Goal: Register for event/course

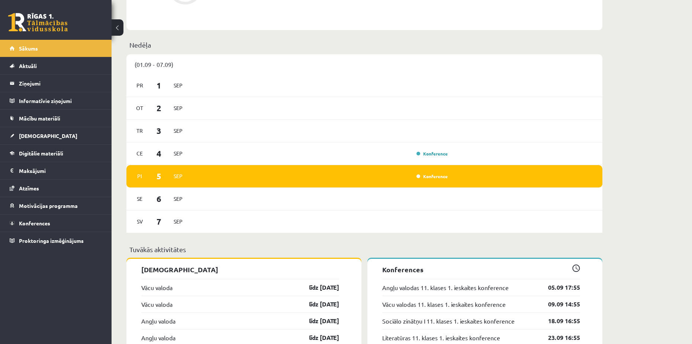
scroll to position [483, 0]
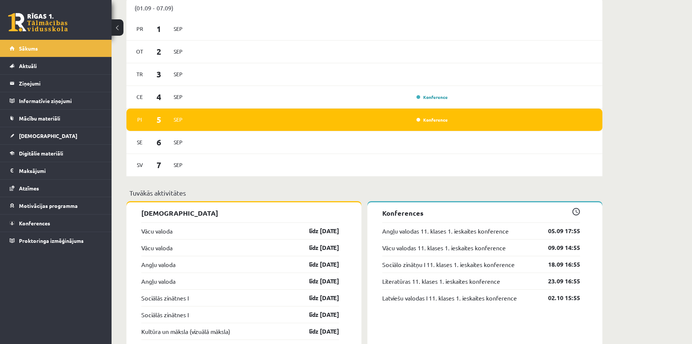
click at [447, 123] on div "Konference" at bounding box center [431, 119] width 37 height 7
click at [444, 122] on link "Konference" at bounding box center [431, 120] width 31 height 6
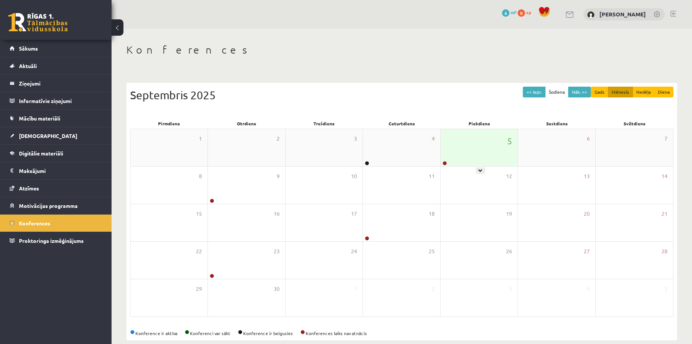
click at [454, 156] on div "5" at bounding box center [479, 147] width 77 height 37
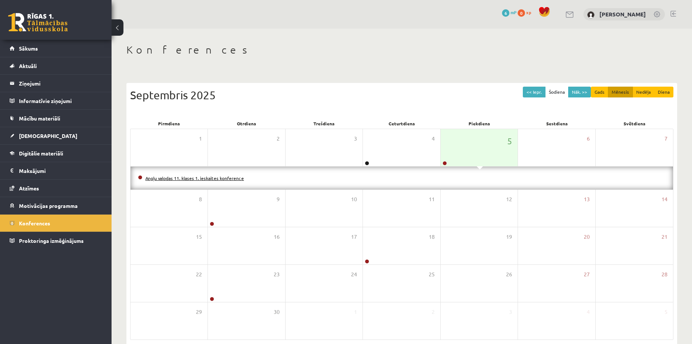
click at [225, 179] on link "Angļu valodas 11. klases 1. ieskaites konference" at bounding box center [194, 178] width 99 height 6
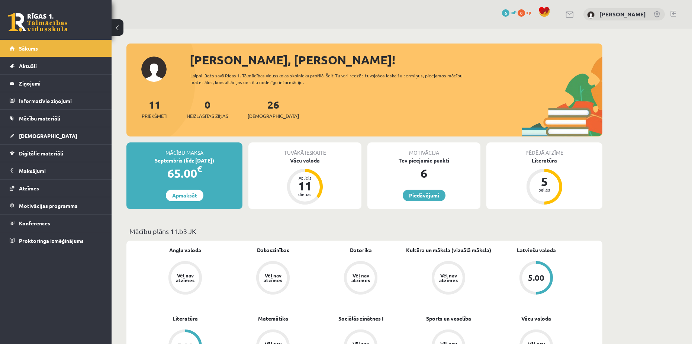
scroll to position [483, 0]
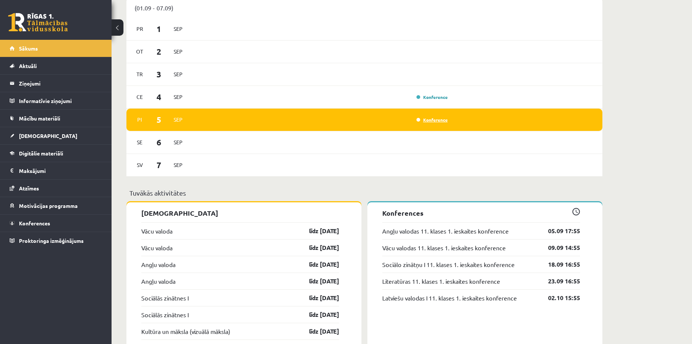
click at [430, 122] on link "Konference" at bounding box center [431, 120] width 31 height 6
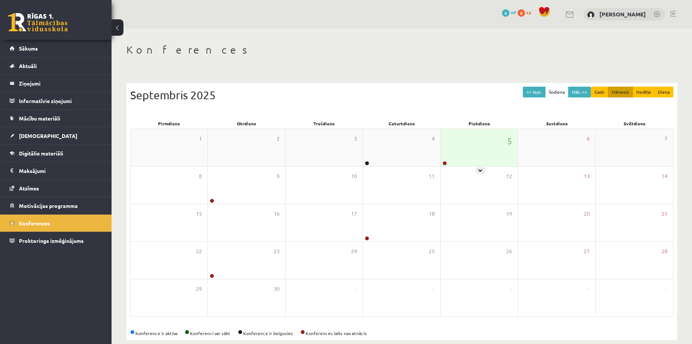
click at [487, 157] on div "5" at bounding box center [479, 147] width 77 height 37
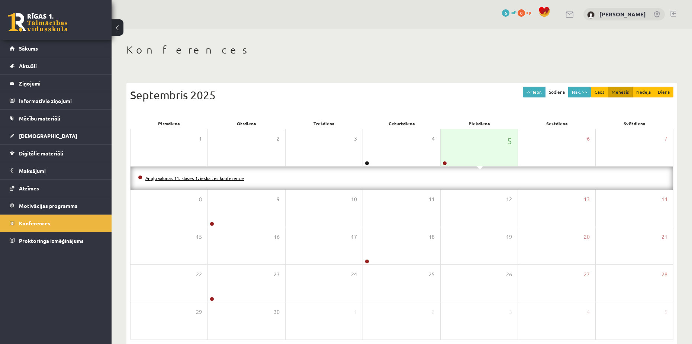
click at [170, 176] on link "Angļu valodas 11. klases 1. ieskaites konference" at bounding box center [194, 178] width 99 height 6
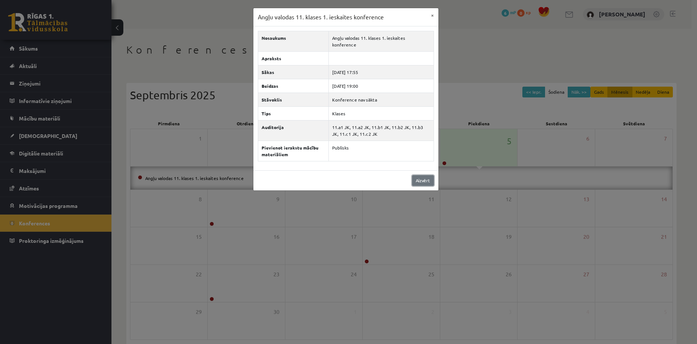
click at [418, 175] on link "Aizvērt" at bounding box center [423, 180] width 22 height 11
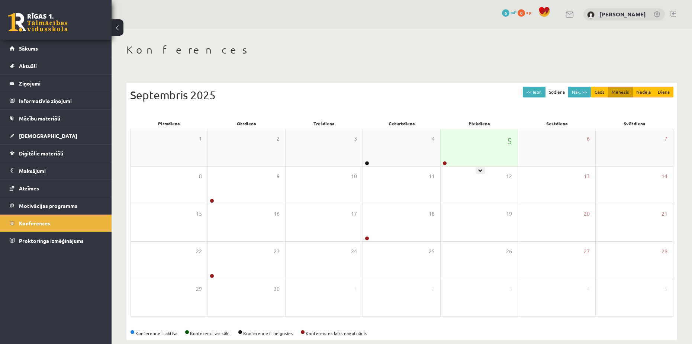
click at [454, 151] on div "5" at bounding box center [479, 147] width 77 height 37
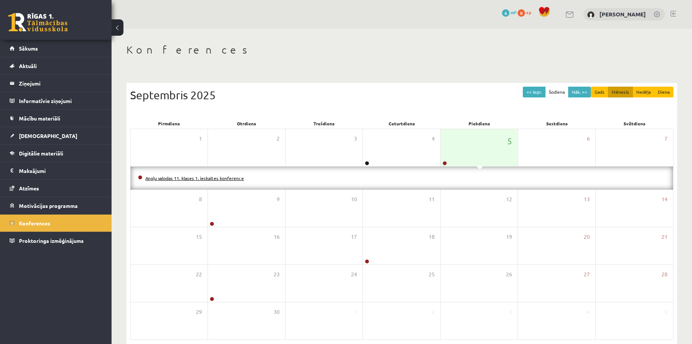
click at [206, 177] on link "Angļu valodas 11. klases 1. ieskaites konference" at bounding box center [194, 178] width 99 height 6
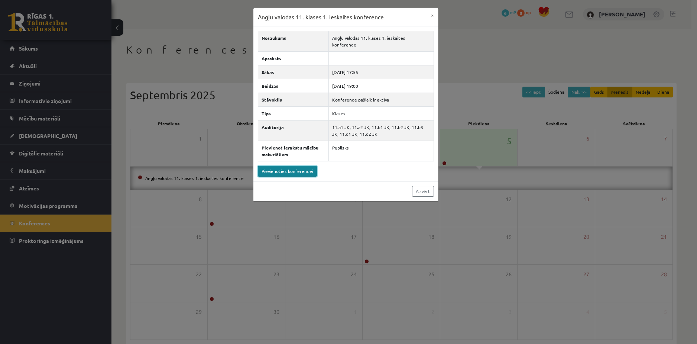
click at [277, 167] on link "Pievienoties konferencei" at bounding box center [287, 171] width 59 height 11
